Goal: Obtain resource: Download file/media

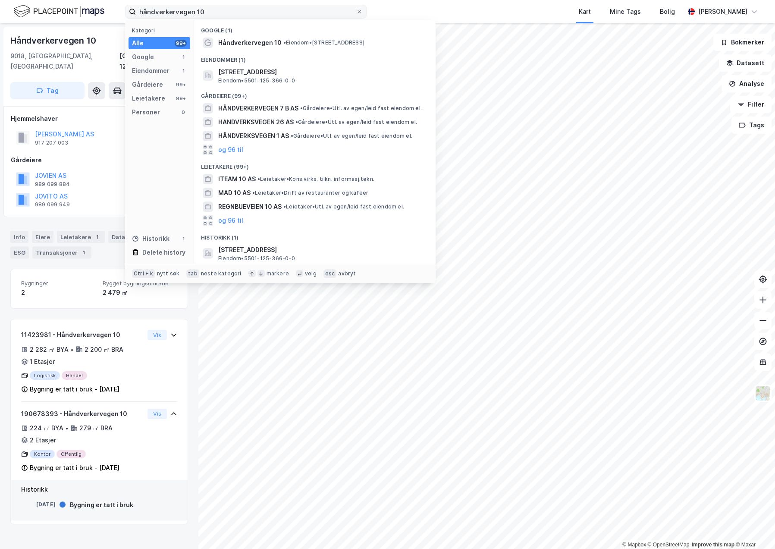
drag, startPoint x: 0, startPoint y: 0, endPoint x: 193, endPoint y: 13, distance: 193.2
click at [193, 13] on input "håndverkervegen 10" at bounding box center [246, 11] width 220 height 13
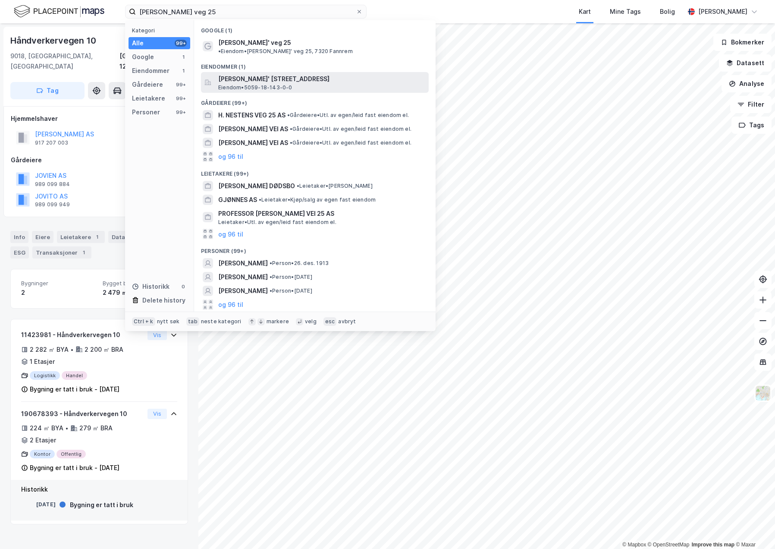
click at [269, 84] on span "Eiendom • 5059-18-143-0-0" at bounding box center [255, 87] width 74 height 7
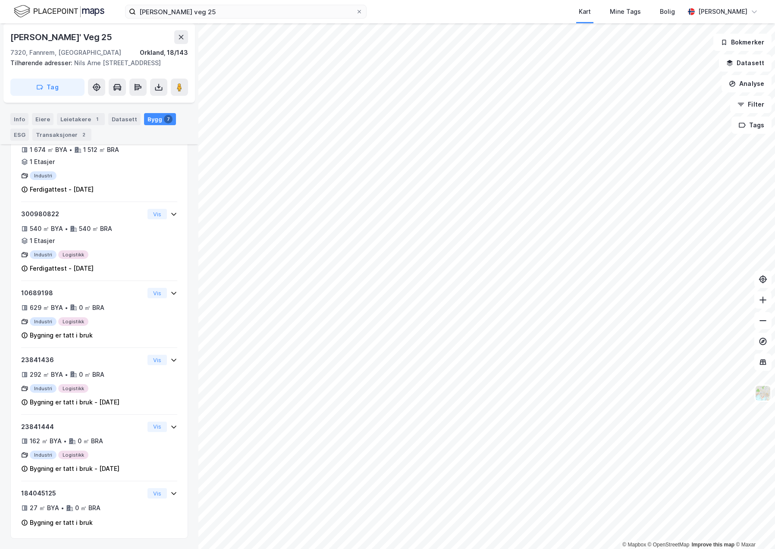
scroll to position [101, 0]
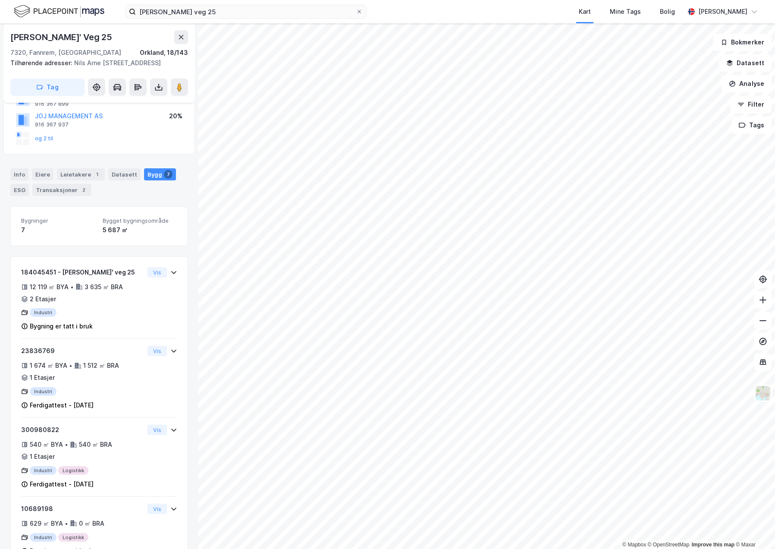
click at [18, 192] on div "ESG" at bounding box center [19, 190] width 19 height 12
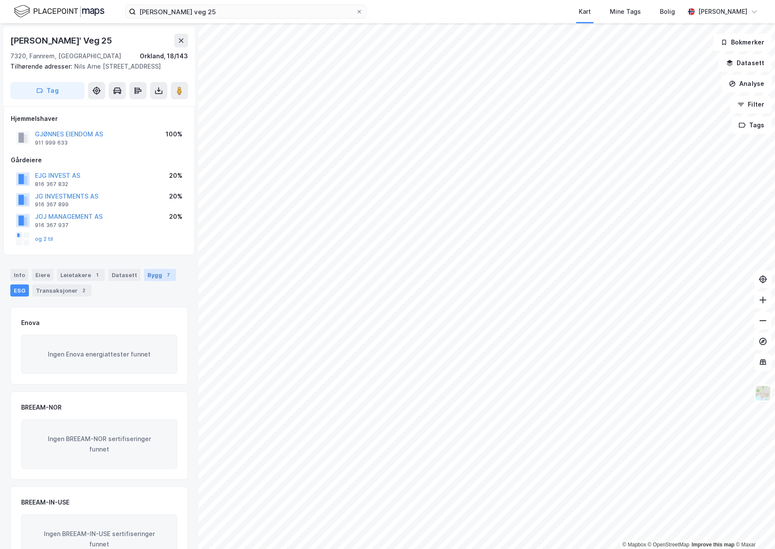
click at [144, 276] on div "Bygg 7" at bounding box center [160, 275] width 32 height 12
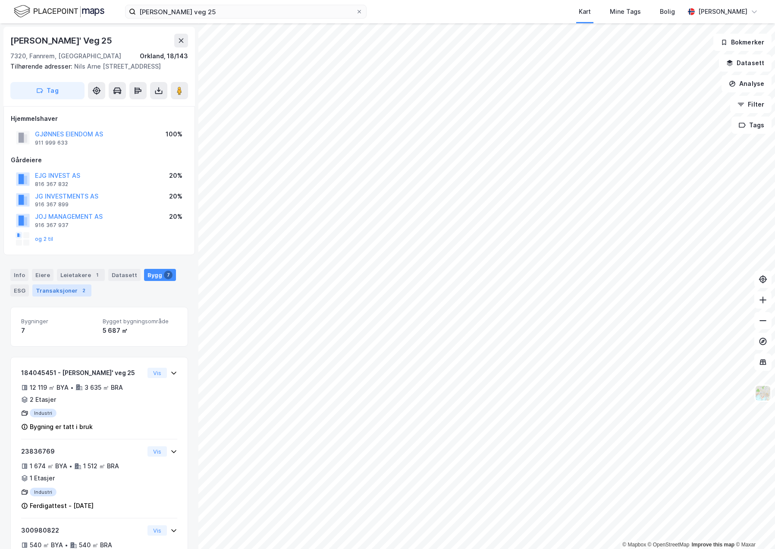
click at [85, 289] on div "Transaksjoner 2" at bounding box center [61, 290] width 59 height 12
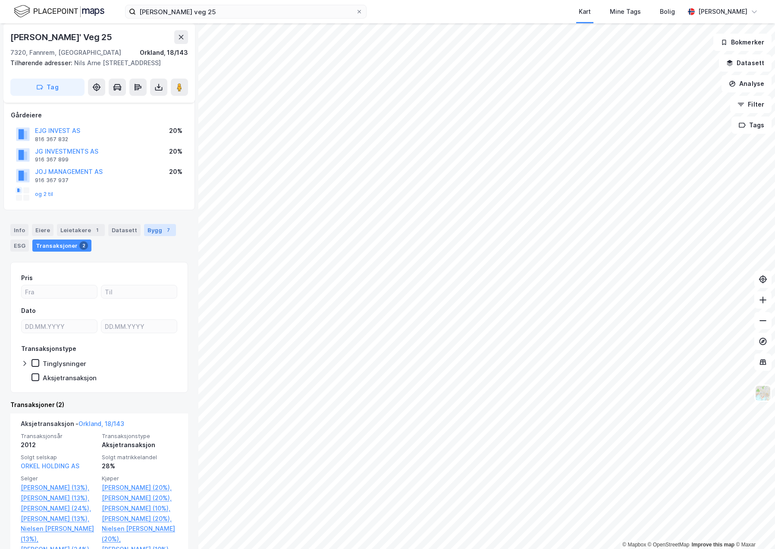
scroll to position [43, 0]
click at [75, 232] on div "Leietakere 1" at bounding box center [81, 232] width 48 height 12
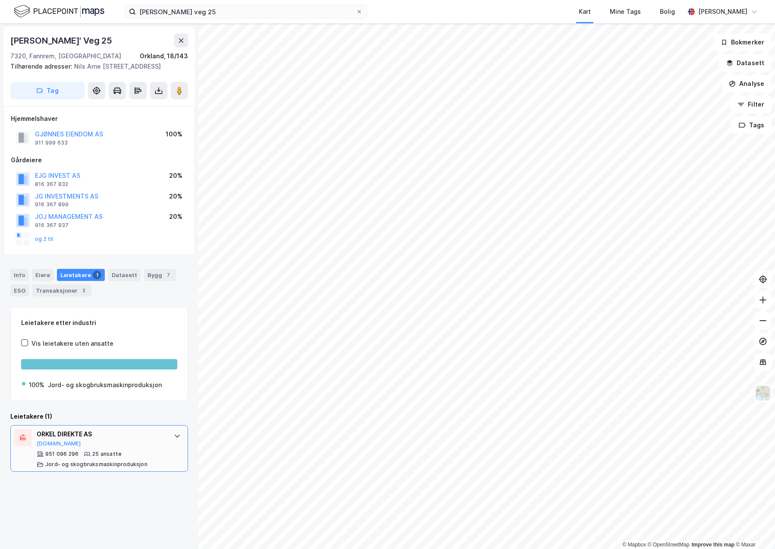
click at [174, 434] on icon at bounding box center [177, 435] width 7 height 7
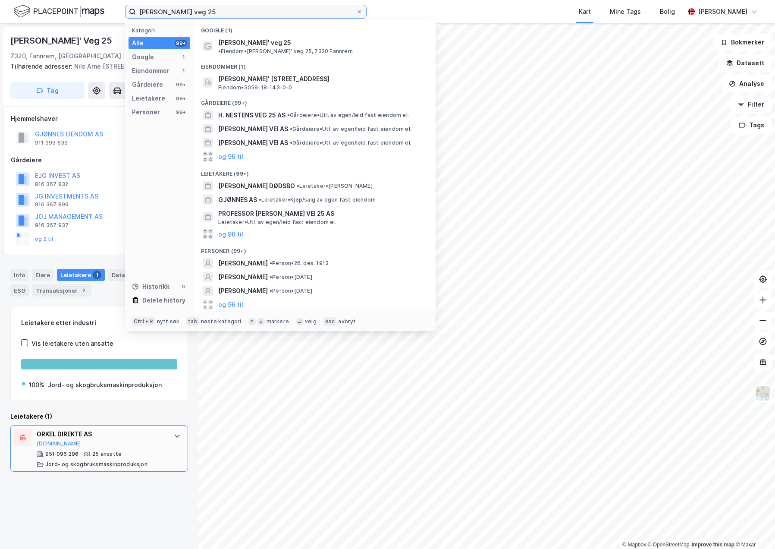
click at [219, 12] on input "[PERSON_NAME] veg 25" at bounding box center [246, 11] width 220 height 13
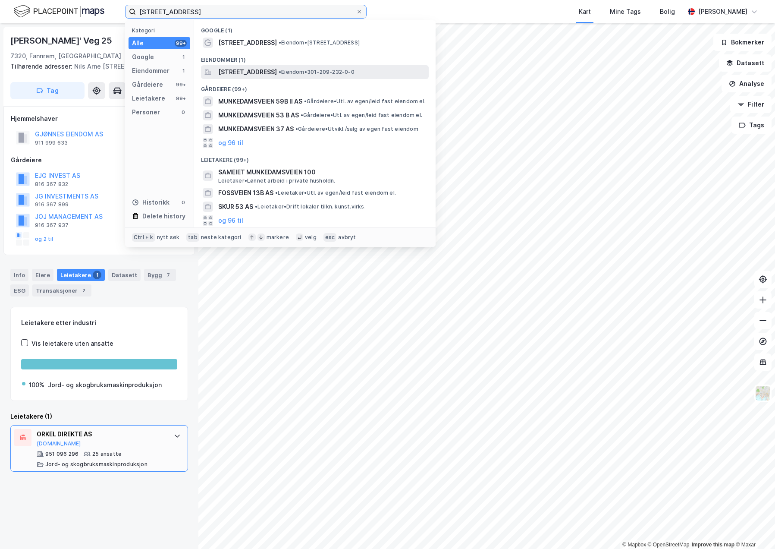
type input "[STREET_ADDRESS]"
click at [277, 74] on span "[STREET_ADDRESS]" at bounding box center [247, 72] width 59 height 10
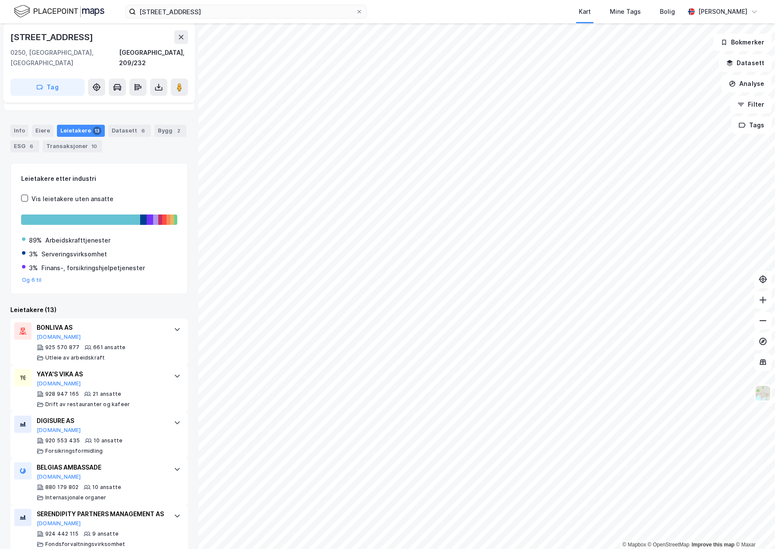
scroll to position [86, 0]
click at [77, 140] on div "Transaksjoner 10" at bounding box center [73, 146] width 60 height 12
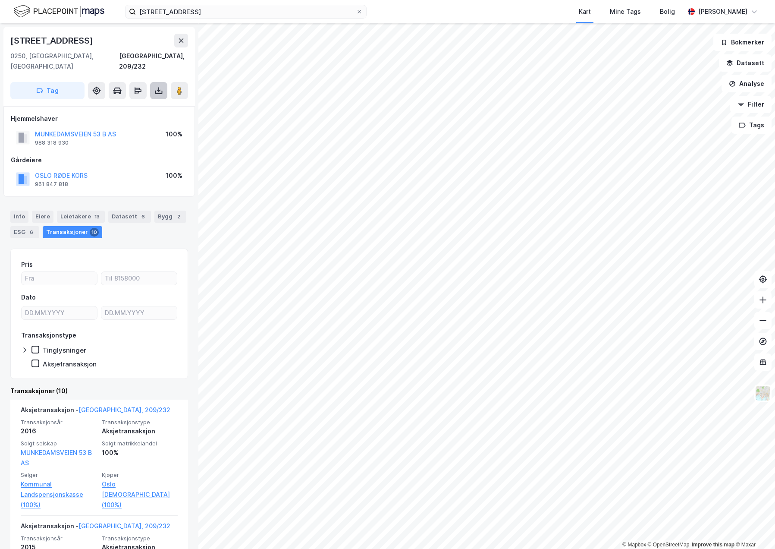
click at [163, 83] on button at bounding box center [158, 90] width 17 height 17
click at [134, 118] on div "Last ned matrikkelrapport" at bounding box center [126, 121] width 71 height 7
click at [129, 115] on div "Last ned matrikkelrapport" at bounding box center [121, 122] width 92 height 14
click at [136, 104] on div "Last ned grunnbok" at bounding box center [116, 107] width 50 height 7
